Goal: Task Accomplishment & Management: Manage account settings

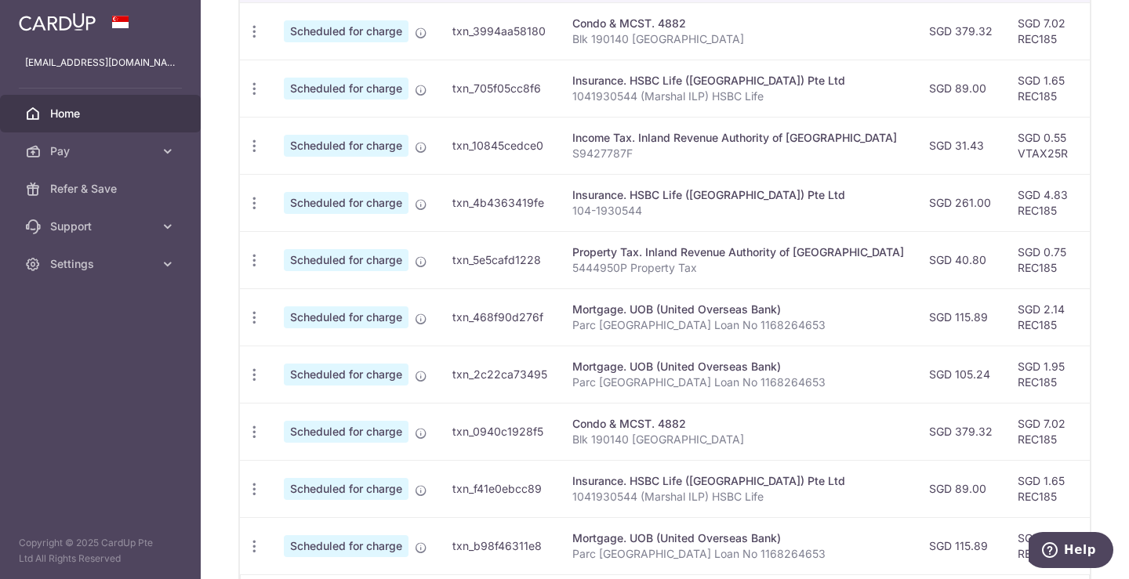
scroll to position [640, 0]
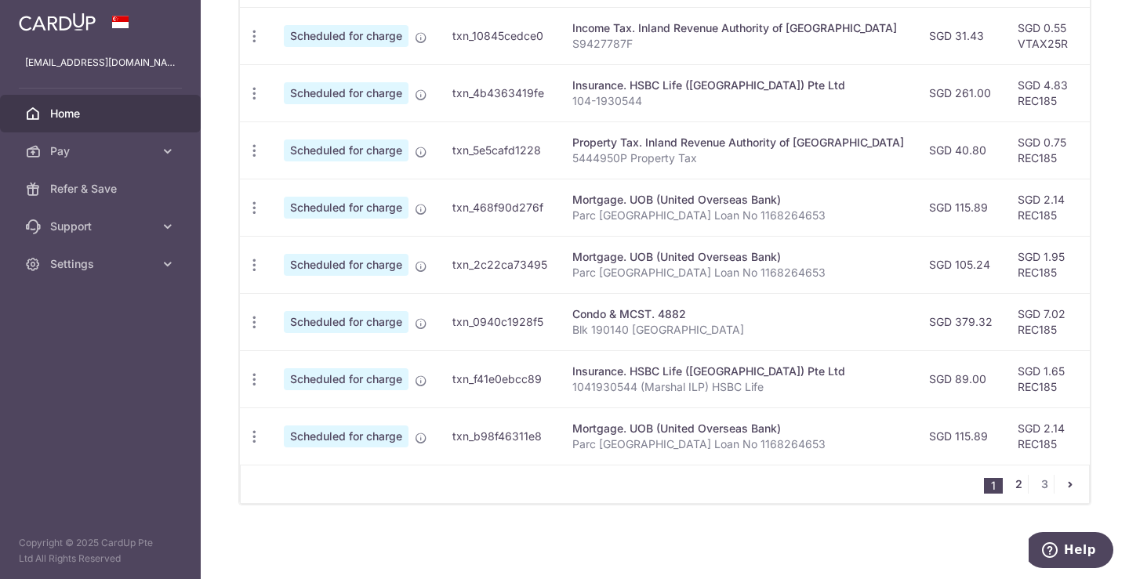
click at [1009, 485] on link "2" at bounding box center [1018, 484] width 19 height 19
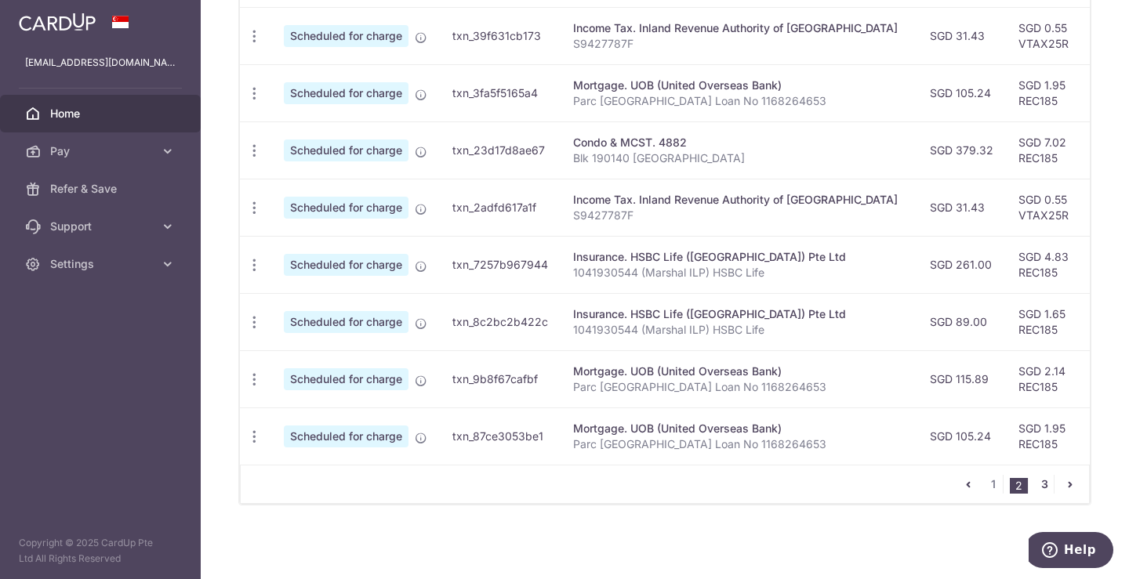
click at [1038, 486] on link "3" at bounding box center [1043, 484] width 19 height 19
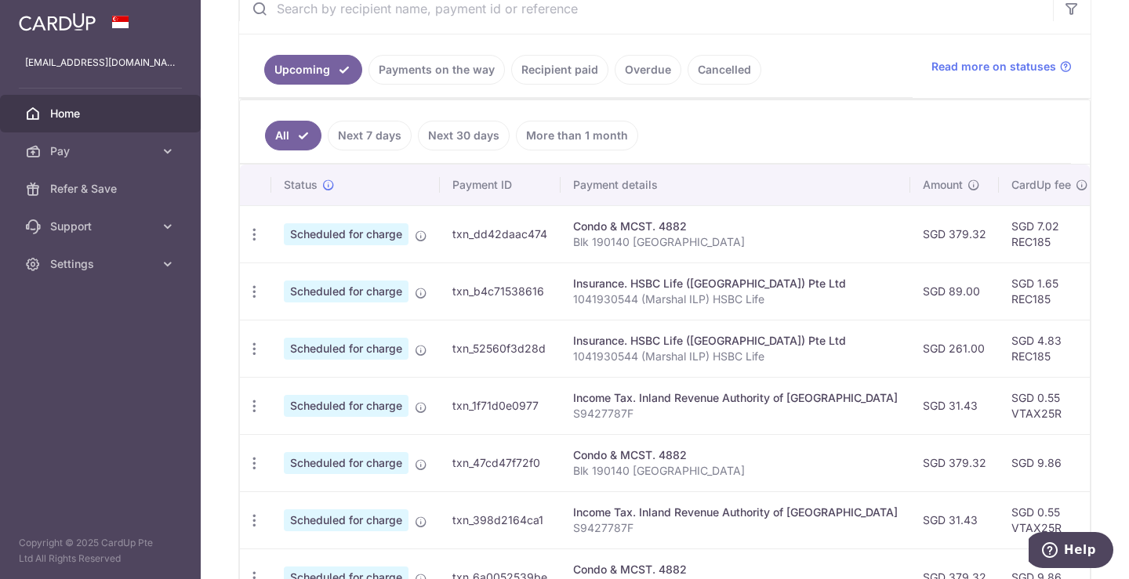
scroll to position [581, 0]
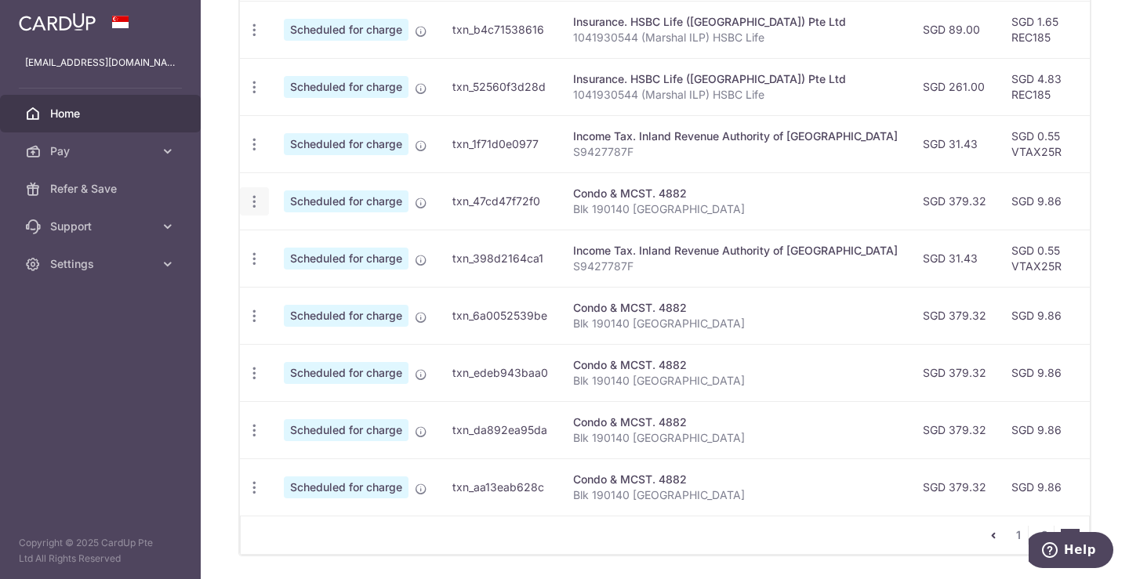
click at [259, 202] on icon "button" at bounding box center [254, 202] width 16 height 16
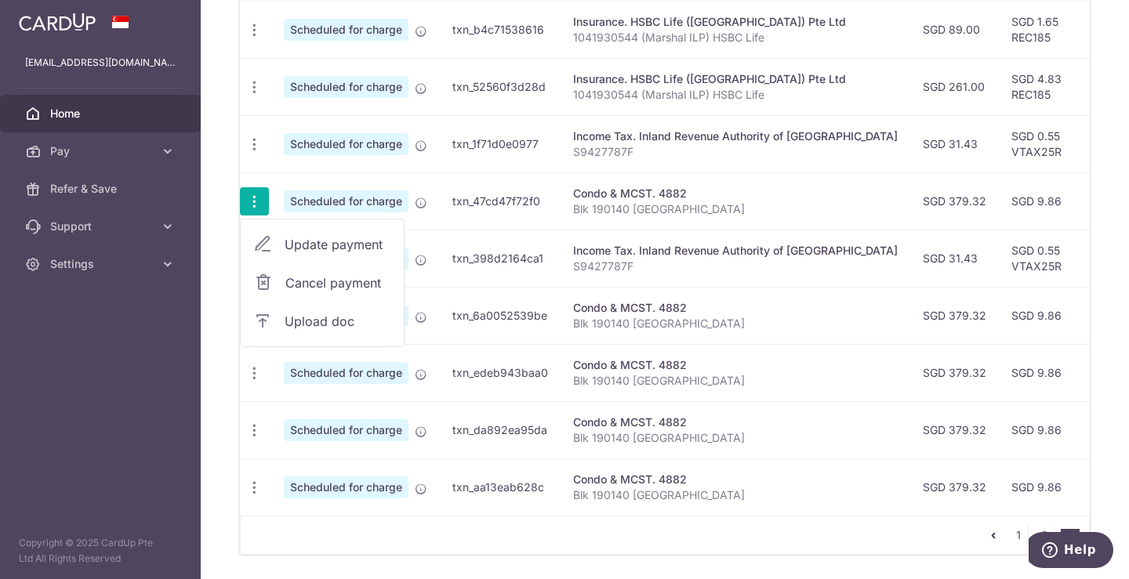
click at [298, 241] on span "Update payment" at bounding box center [337, 244] width 107 height 19
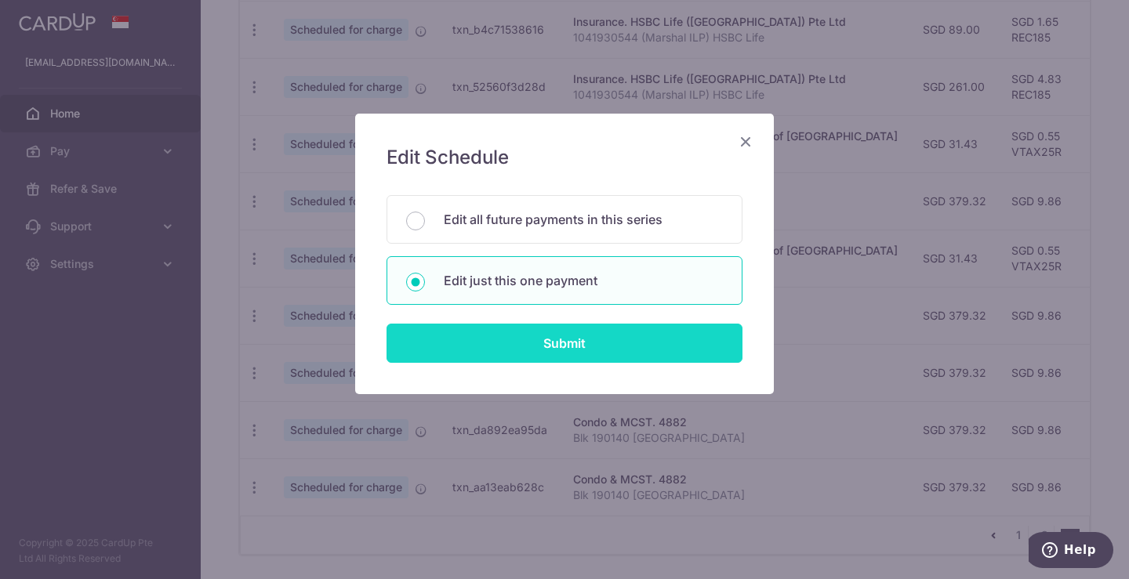
click at [532, 345] on input "Submit" at bounding box center [564, 343] width 356 height 39
radio input "true"
type input "379.32"
type input "[DATE]"
type input "Blk 190140 [GEOGRAPHIC_DATA]"
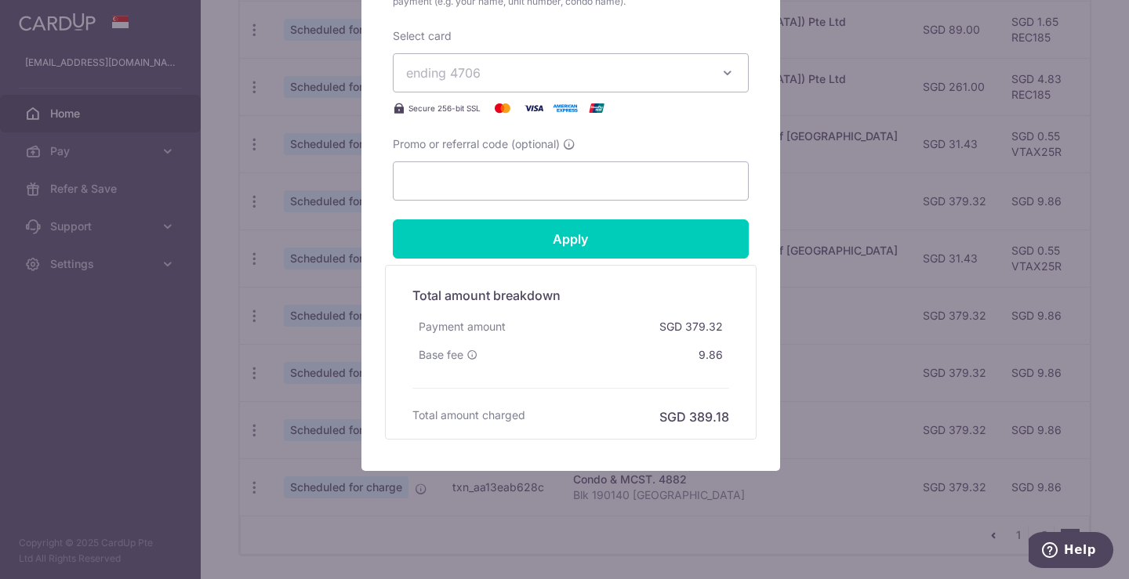
scroll to position [691, 0]
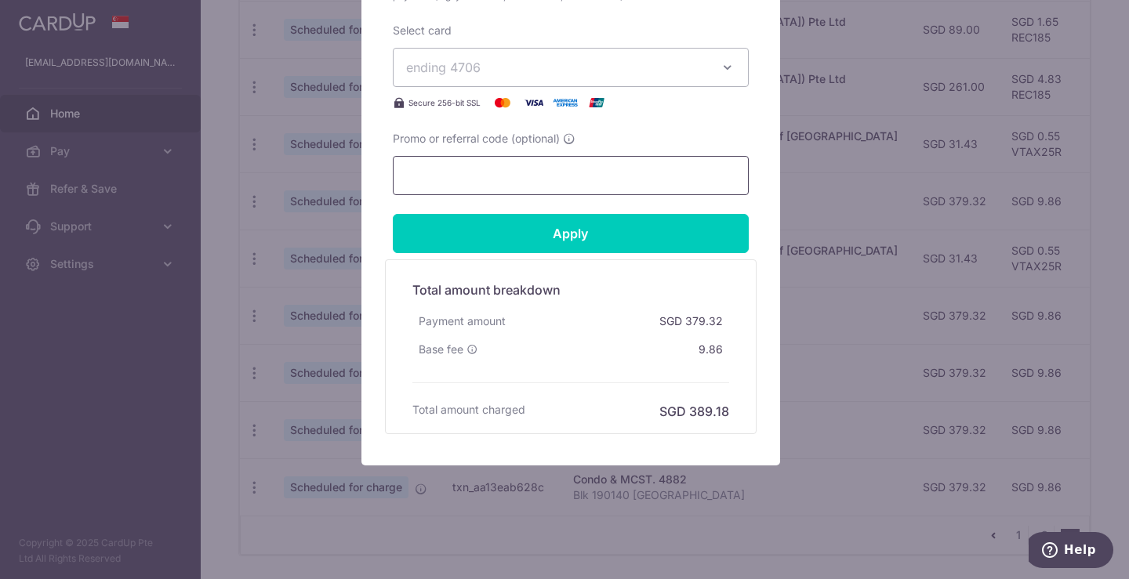
click at [509, 182] on input "Promo or referral code (optional)" at bounding box center [571, 175] width 356 height 39
paste input "REC185"
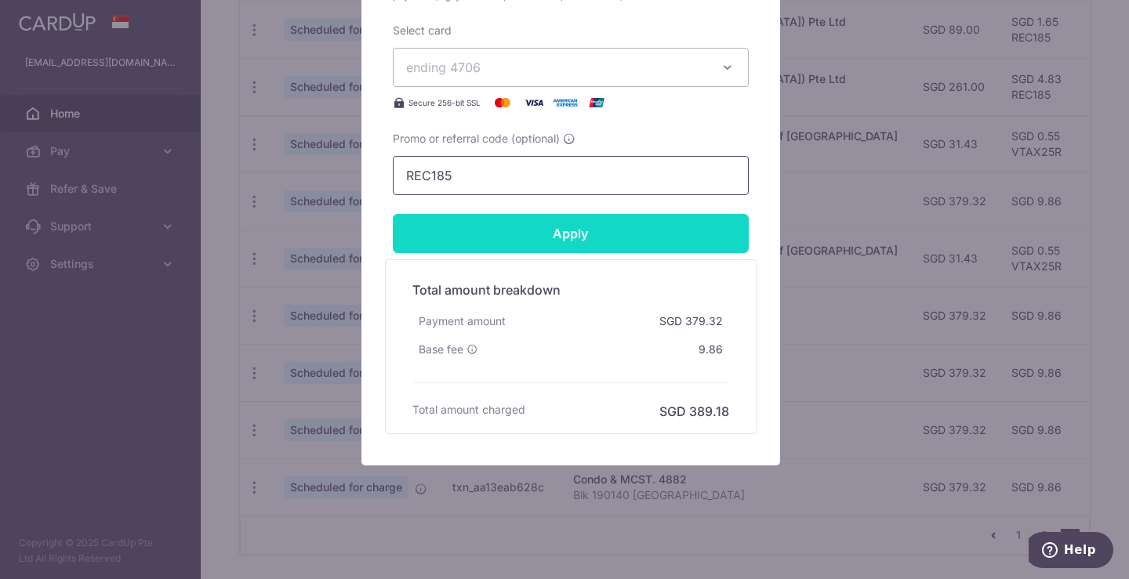
type input "REC185"
click at [530, 229] on input "Apply" at bounding box center [571, 233] width 356 height 39
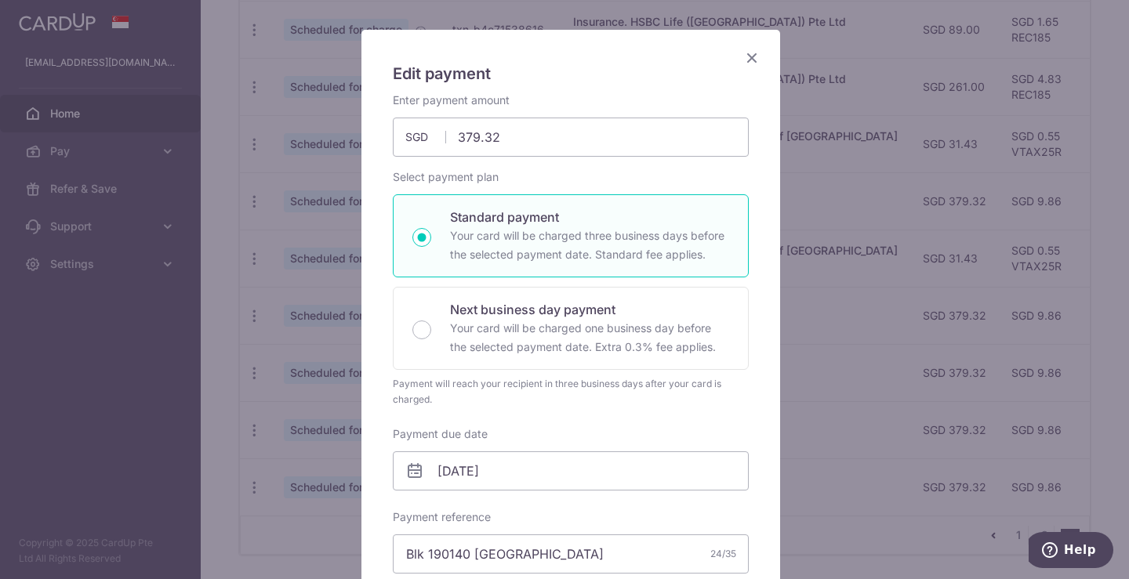
scroll to position [0, 0]
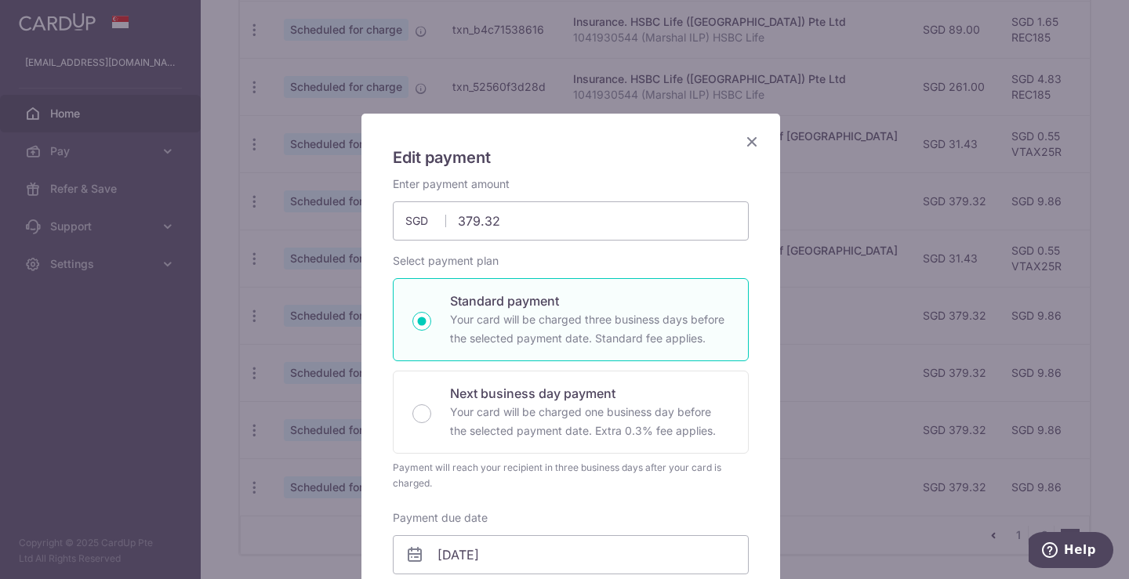
click at [742, 136] on icon "Close" at bounding box center [751, 142] width 19 height 20
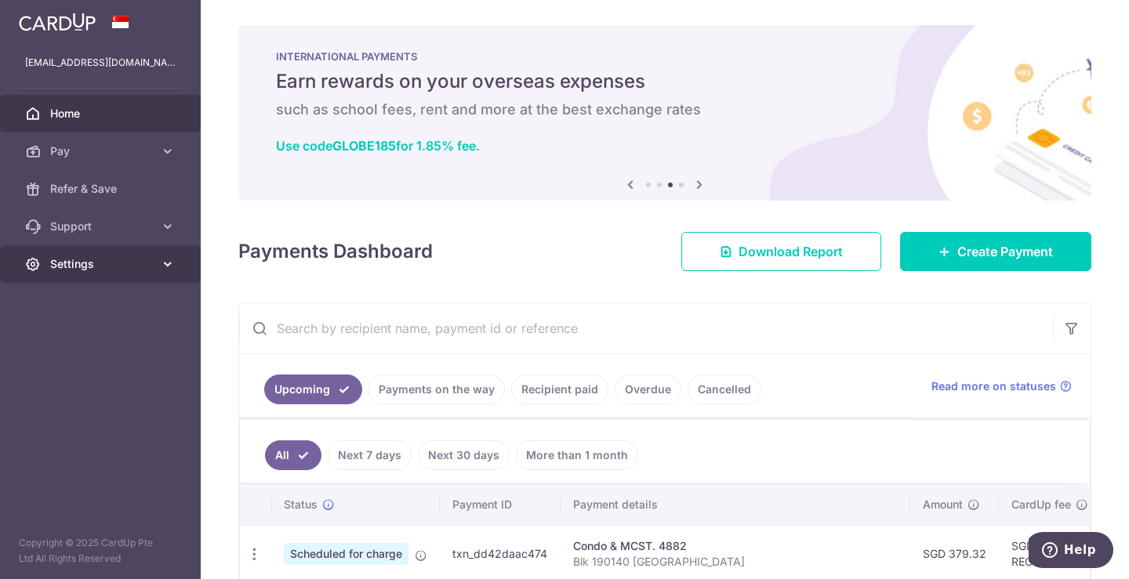
click at [155, 271] on link "Settings" at bounding box center [100, 264] width 201 height 38
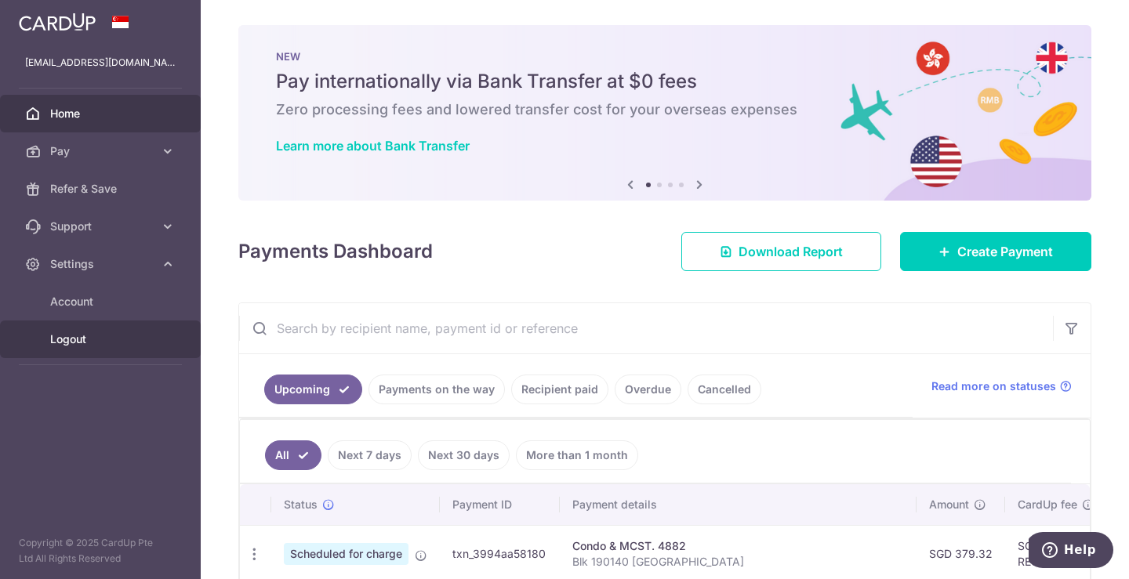
click at [85, 342] on span "Logout" at bounding box center [101, 339] width 103 height 16
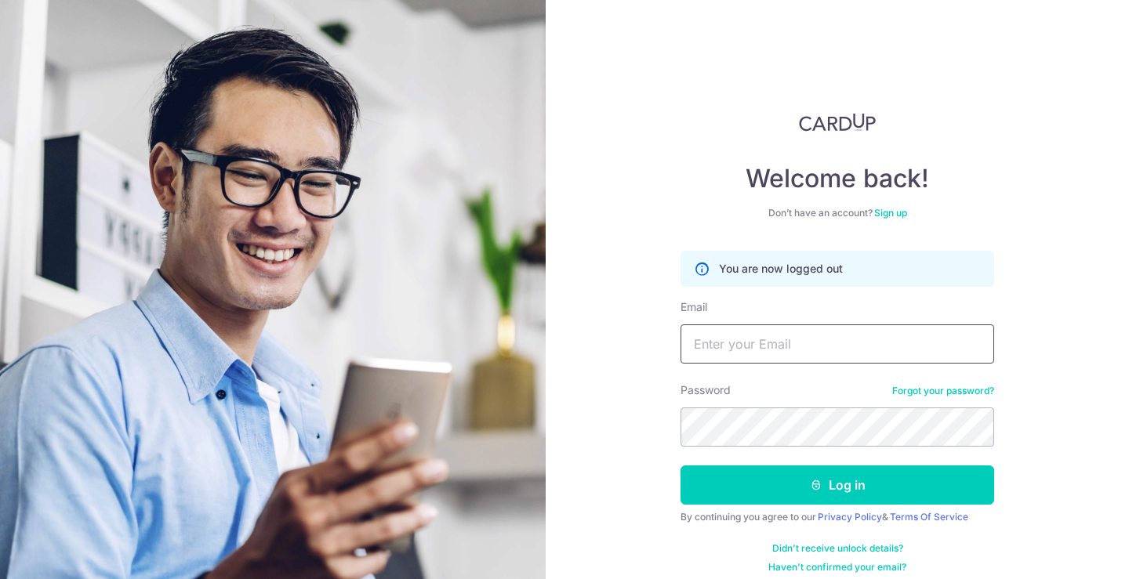
click at [726, 350] on input "Email" at bounding box center [836, 343] width 313 height 39
type input "ong.marcos92@gmail.com"
click at [680, 466] on button "Log in" at bounding box center [836, 485] width 313 height 39
